Goal: Book appointment/travel/reservation

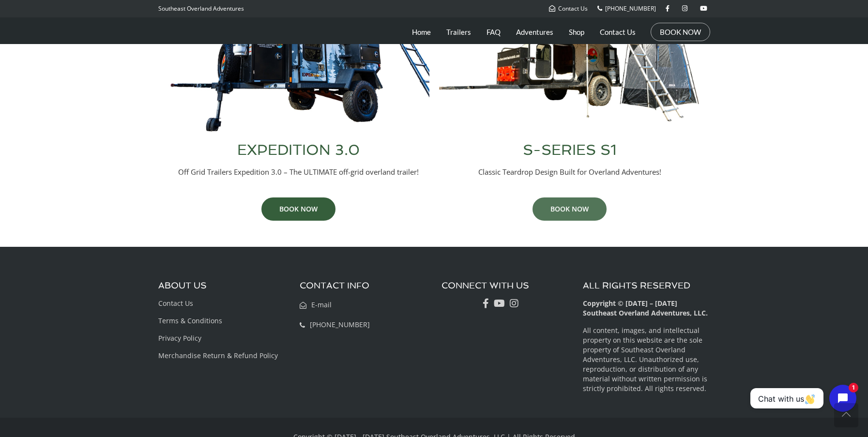
scroll to position [493, 0]
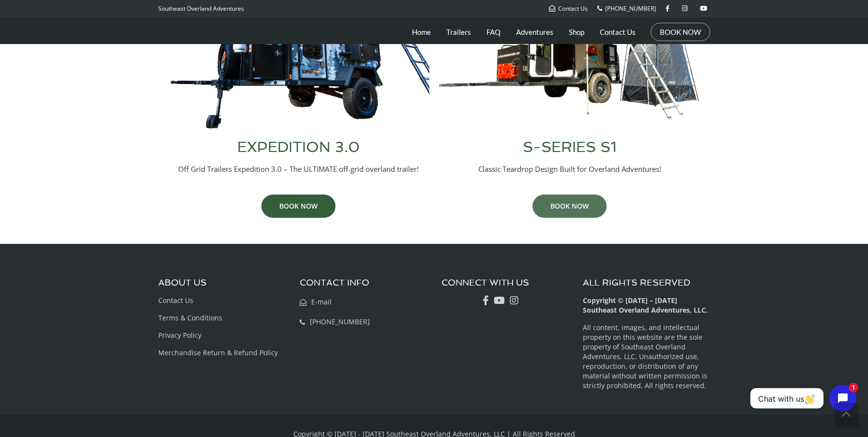
click at [564, 207] on link "BOOK NOW" at bounding box center [570, 206] width 74 height 23
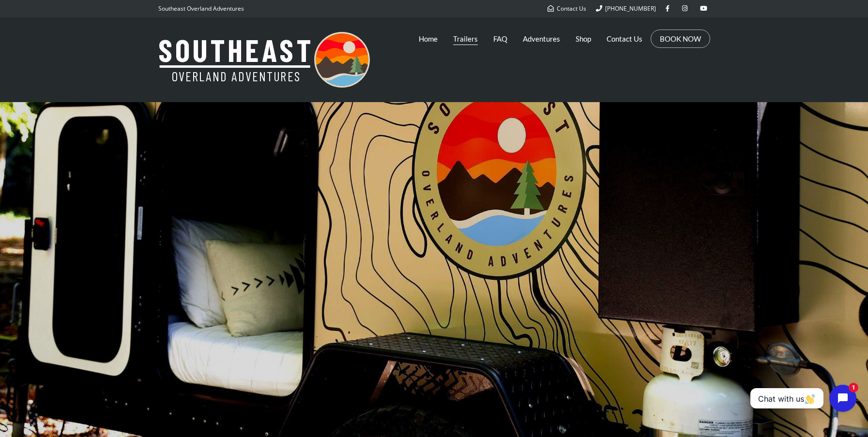
click at [461, 40] on link "Trailers" at bounding box center [465, 39] width 25 height 24
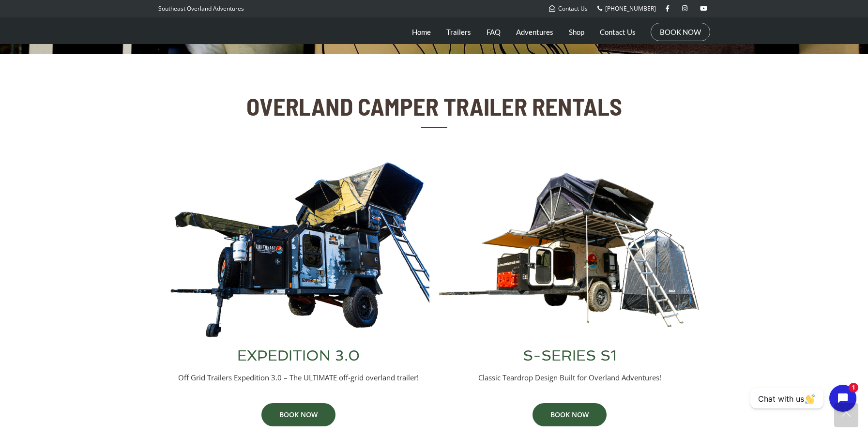
scroll to position [301, 0]
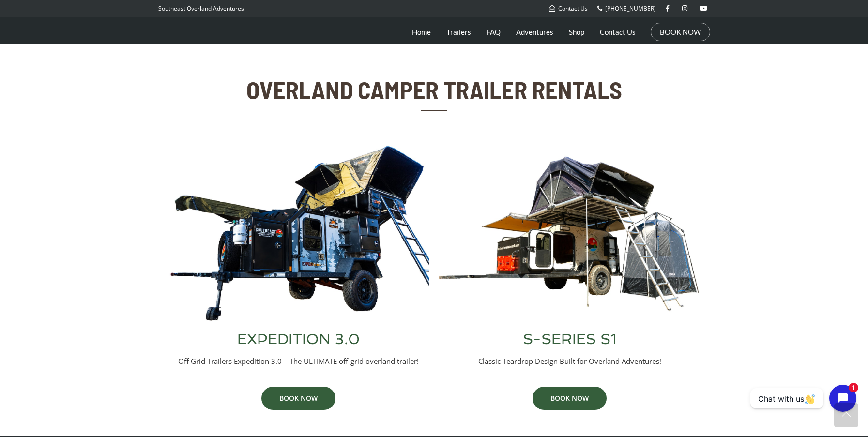
click at [358, 205] on img at bounding box center [299, 234] width 262 height 178
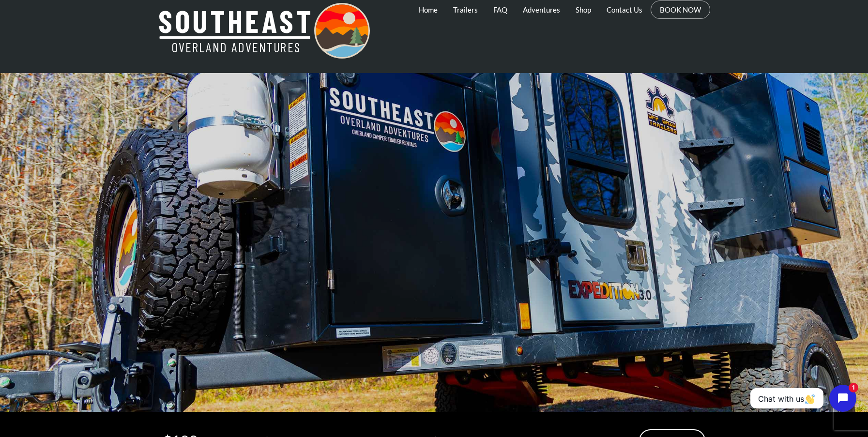
scroll to position [34, 0]
